Goal: Information Seeking & Learning: Learn about a topic

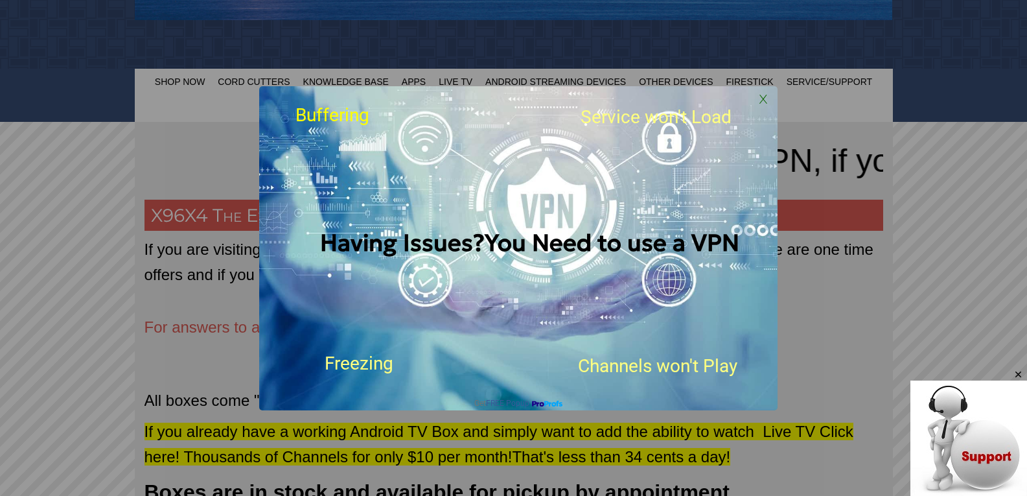
scroll to position [519, 0]
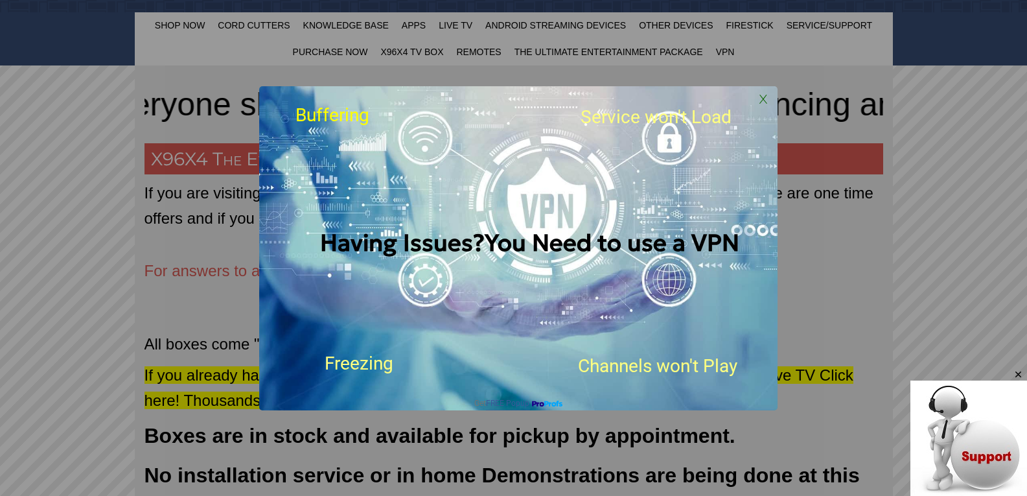
click at [758, 93] on span "X" at bounding box center [763, 98] width 19 height 19
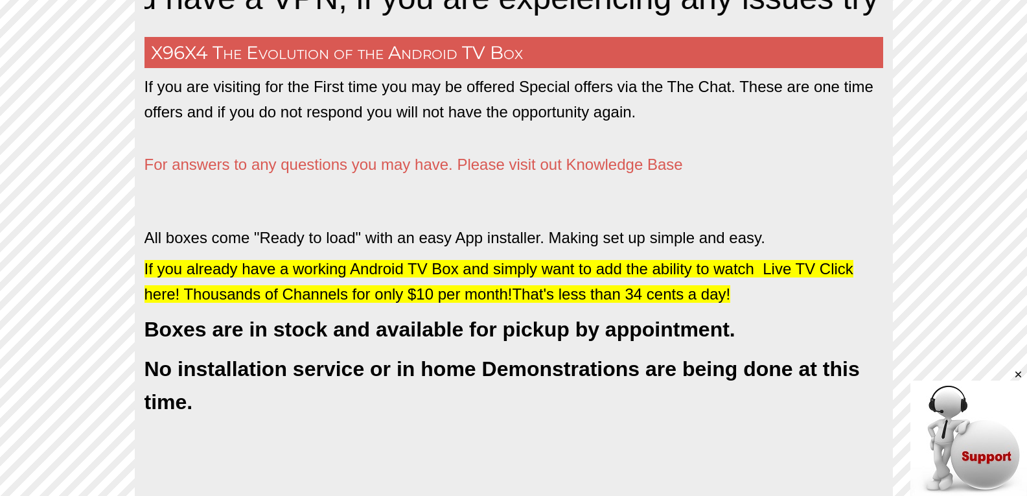
scroll to position [713, 0]
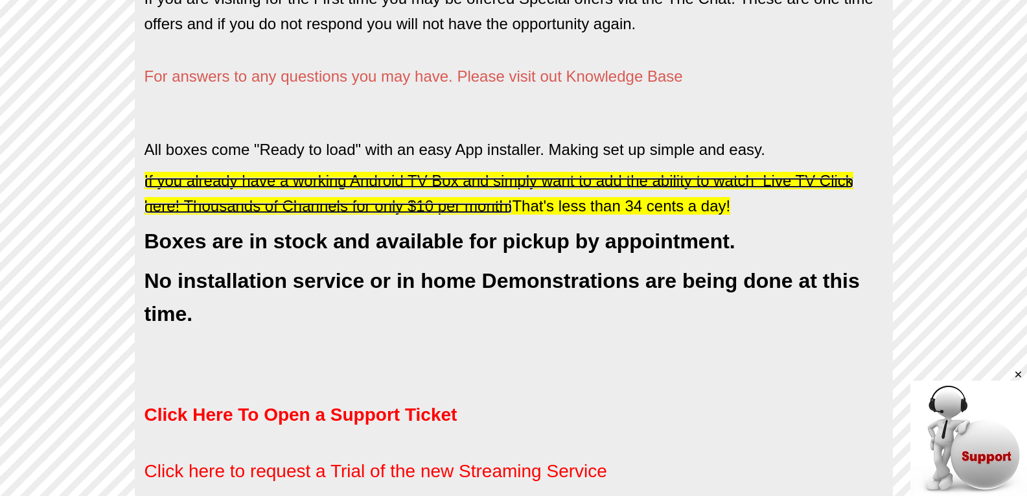
click at [821, 182] on span "If you already have a working Android TV Box and simply want to add the ability…" at bounding box center [499, 193] width 709 height 42
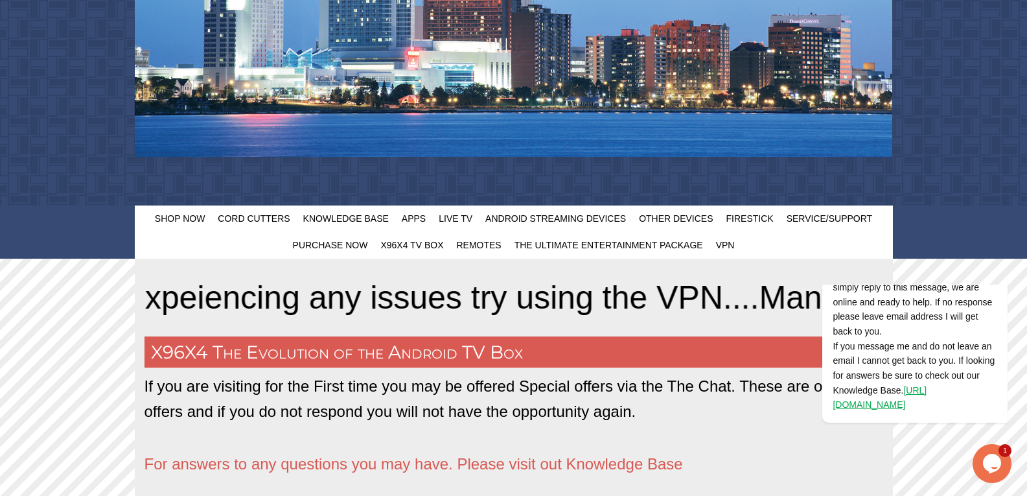
scroll to position [324, 0]
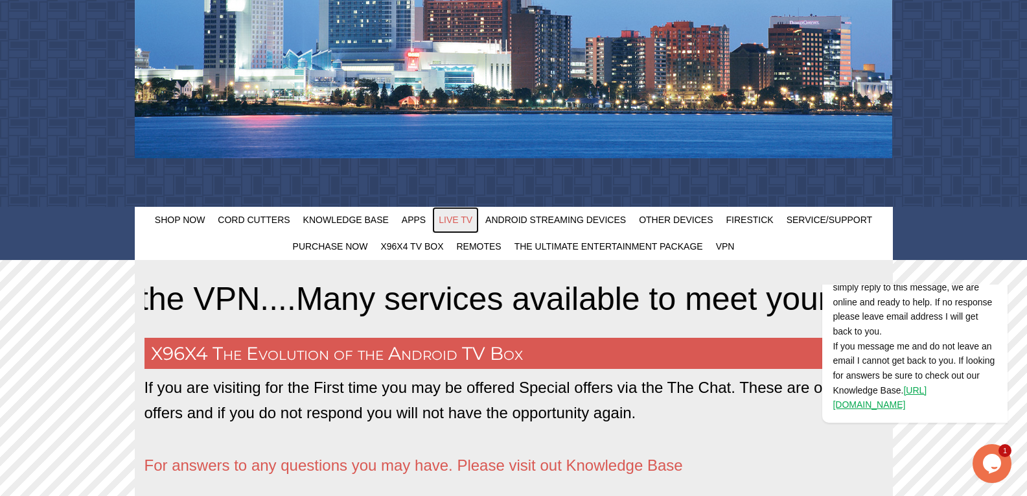
click at [455, 223] on span "Live TV" at bounding box center [456, 220] width 34 height 10
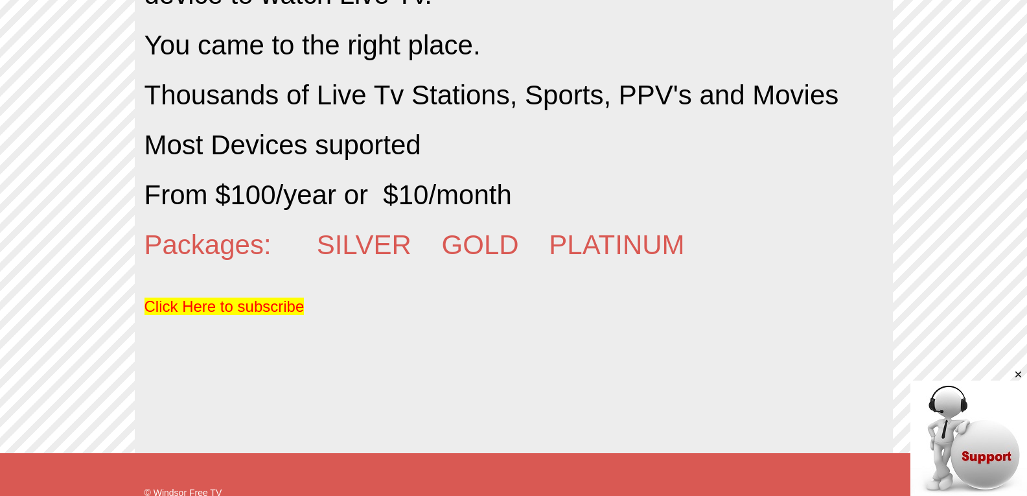
scroll to position [843, 0]
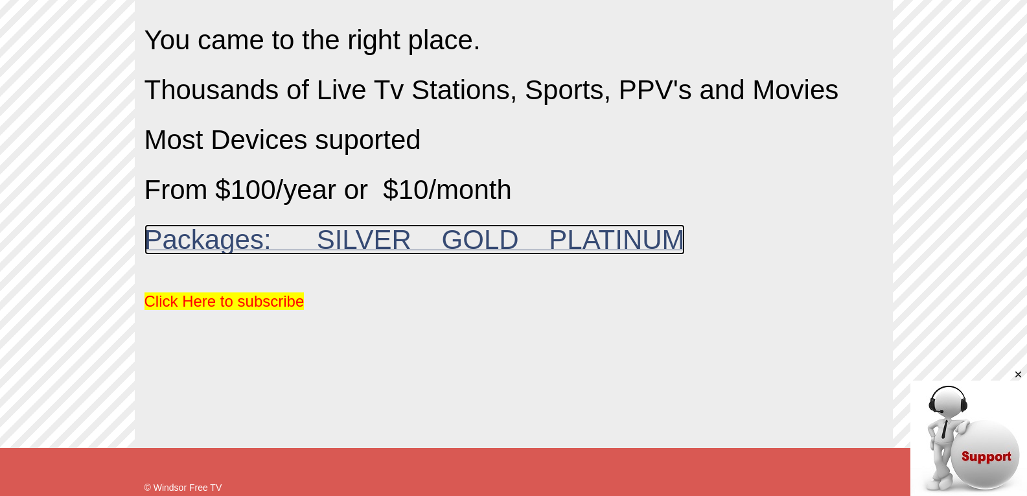
click at [485, 240] on span "Packages: SILVER GOLD PLATINUM" at bounding box center [415, 239] width 541 height 30
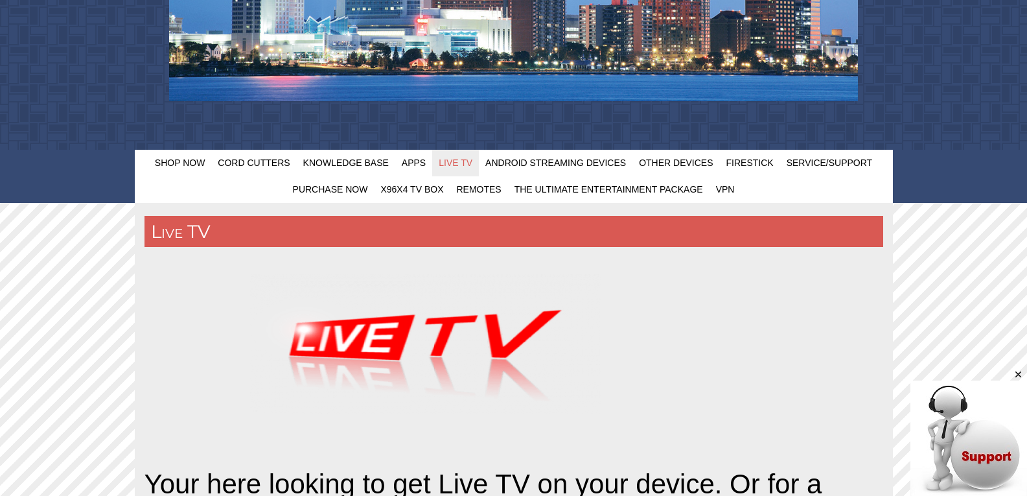
scroll to position [194, 0]
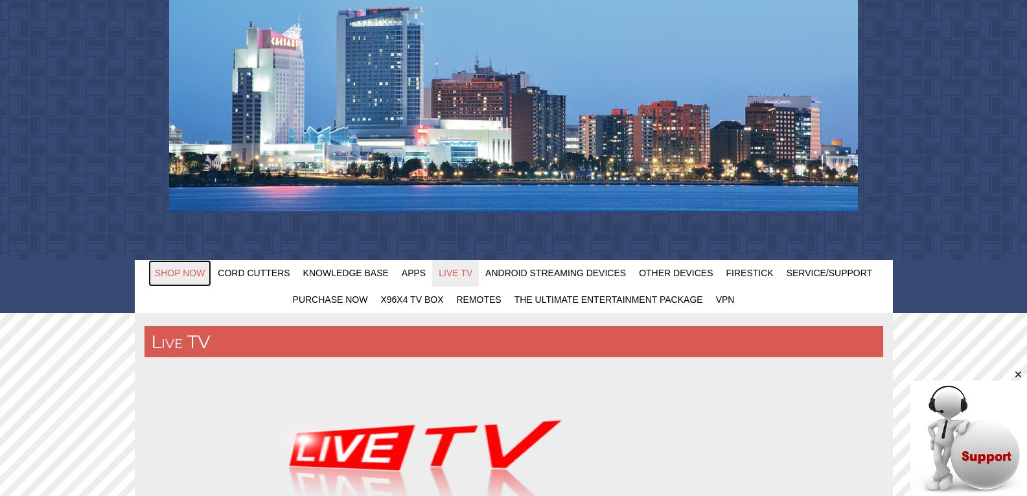
click at [191, 279] on link "Shop Now" at bounding box center [180, 273] width 64 height 27
